Goal: Complete application form

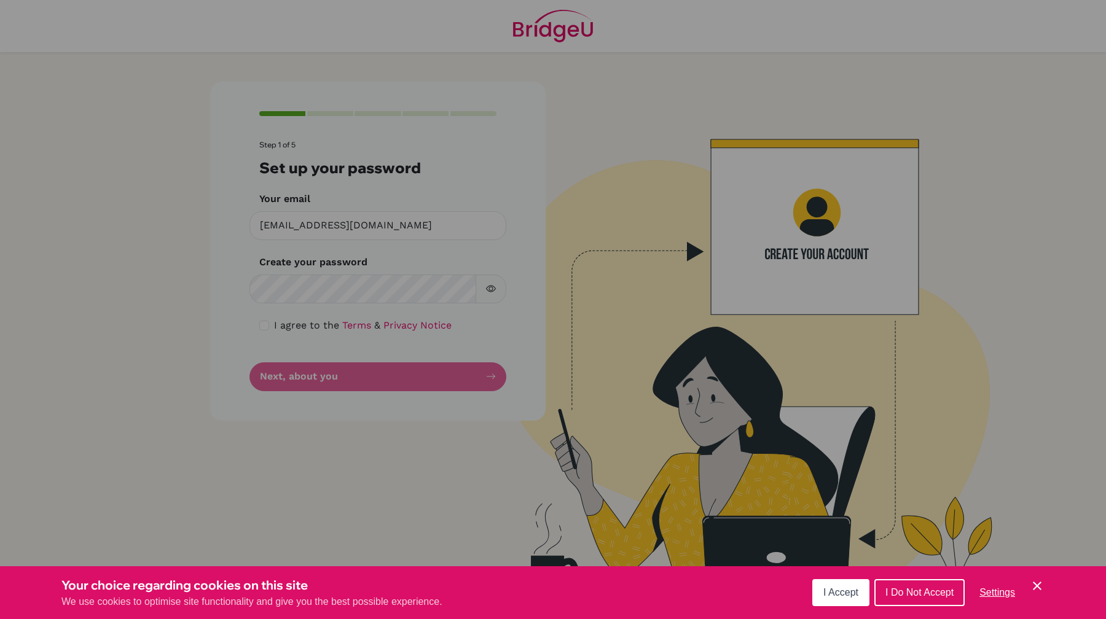
click at [853, 594] on span "I Accept" at bounding box center [840, 592] width 35 height 10
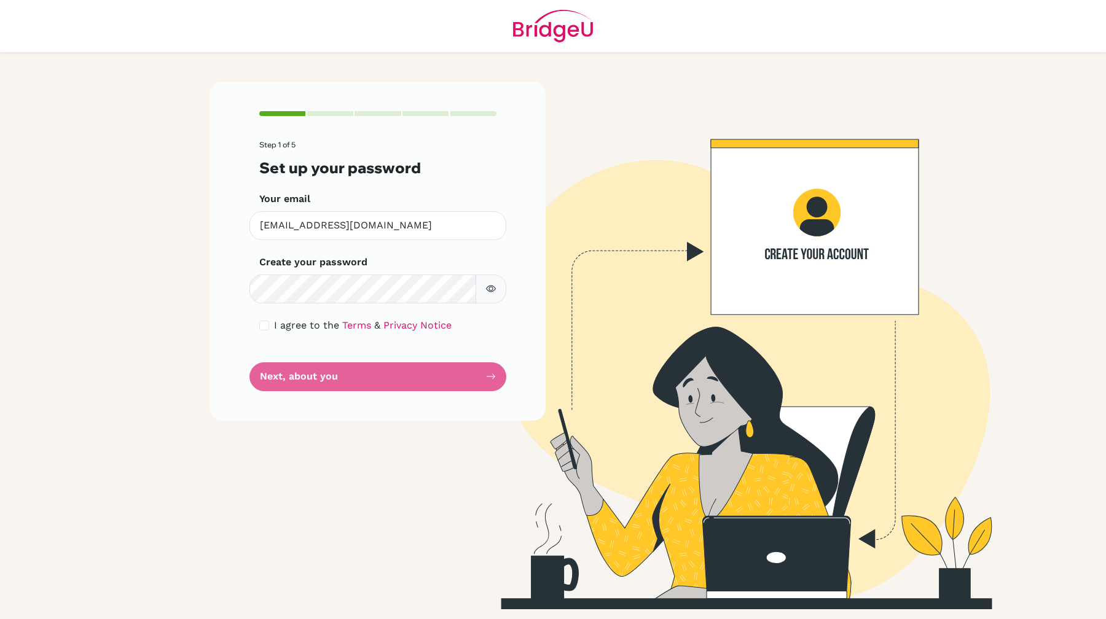
click at [489, 283] on button "button" at bounding box center [490, 289] width 31 height 29
click at [277, 319] on label "I agree to the Terms & Privacy Notice" at bounding box center [362, 325] width 177 height 15
click at [277, 333] on form "Step 1 of 5 Set up your password Your email [EMAIL_ADDRESS][DOMAIN_NAME] Invali…" at bounding box center [377, 266] width 237 height 250
click at [270, 328] on div "I agree to the Terms & Privacy Notice" at bounding box center [377, 325] width 237 height 15
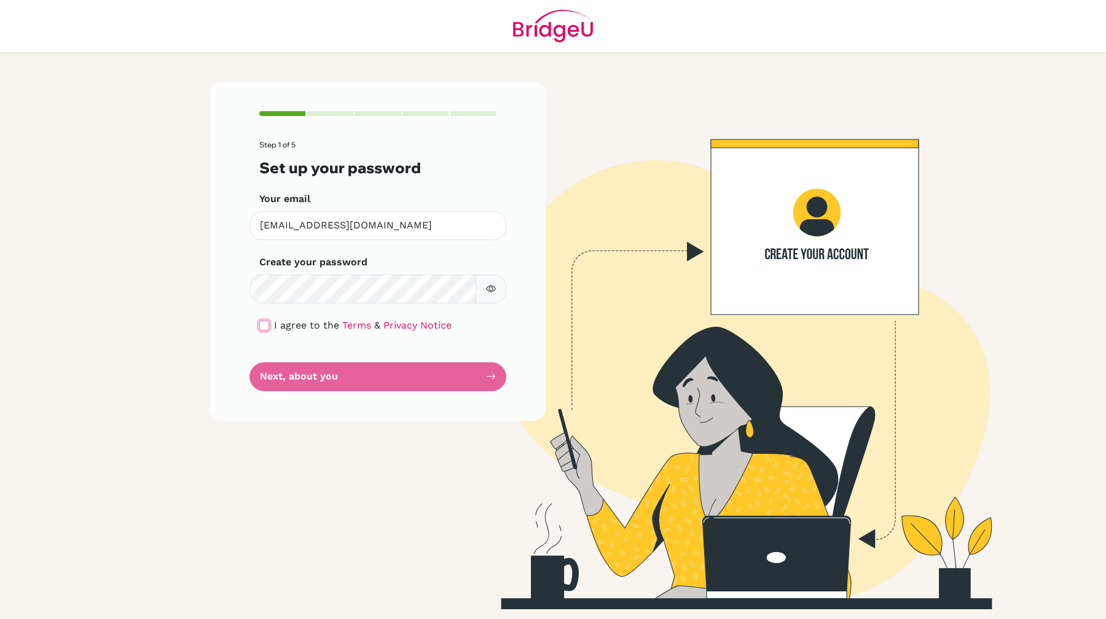
click at [267, 326] on input "checkbox" at bounding box center [264, 326] width 10 height 10
checkbox input "true"
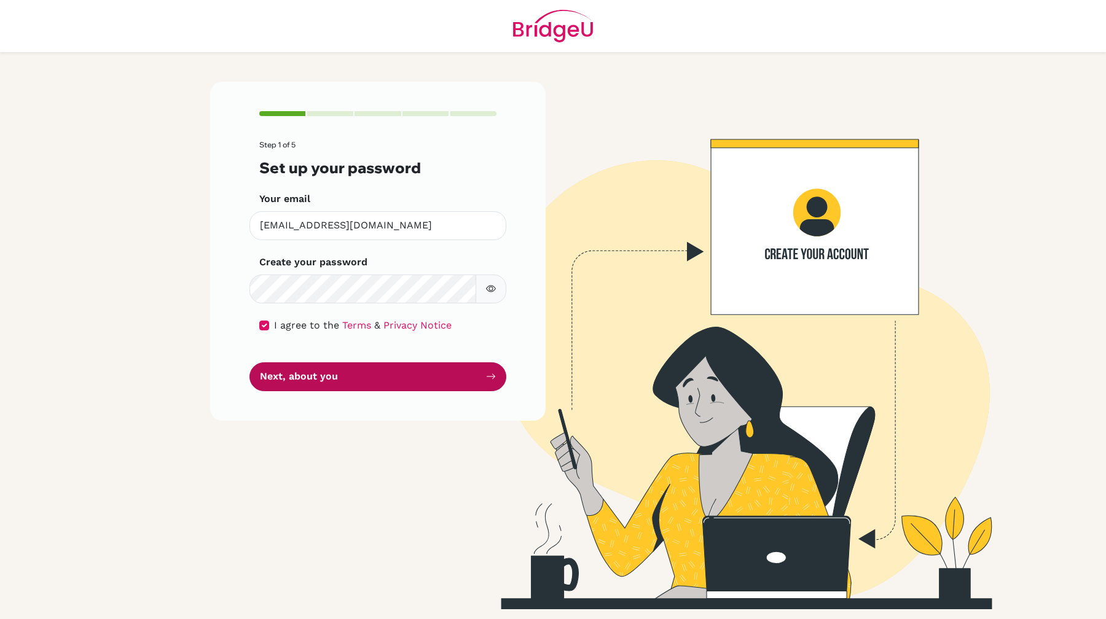
click at [278, 371] on button "Next, about you" at bounding box center [377, 376] width 257 height 29
